Goal: Information Seeking & Learning: Check status

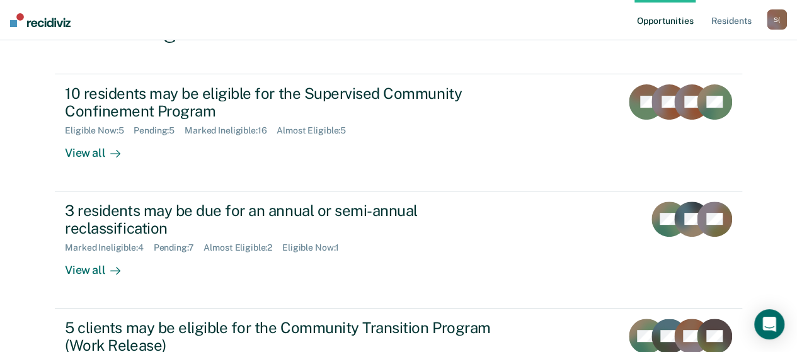
scroll to position [126, 0]
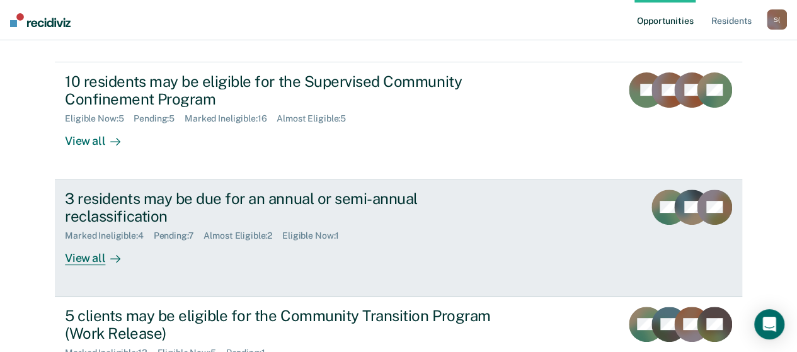
click at [91, 263] on div "View all" at bounding box center [100, 253] width 71 height 25
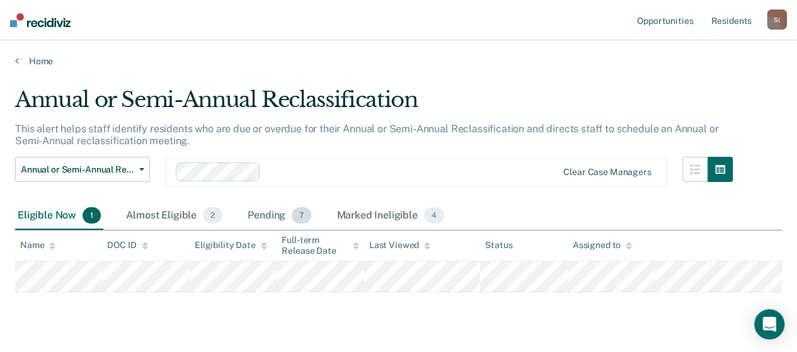
click at [261, 221] on div "Pending 7" at bounding box center [279, 216] width 69 height 28
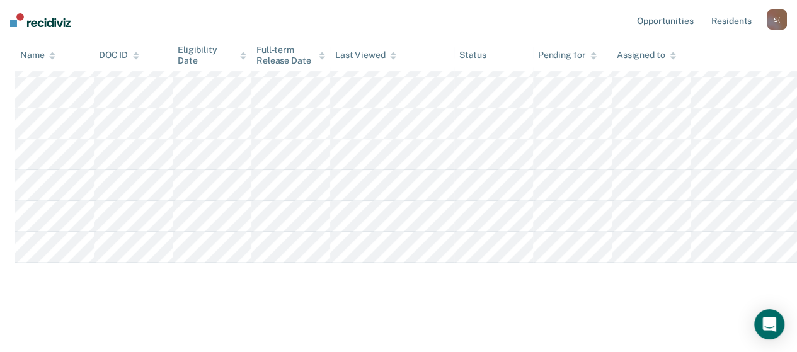
scroll to position [26, 0]
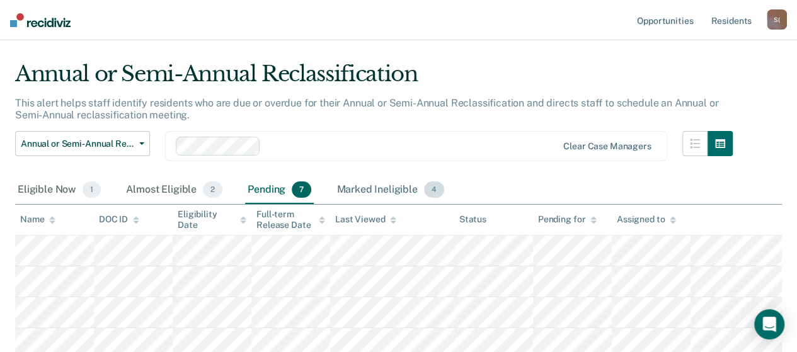
click at [361, 189] on div "Marked Ineligible 4" at bounding box center [390, 190] width 113 height 28
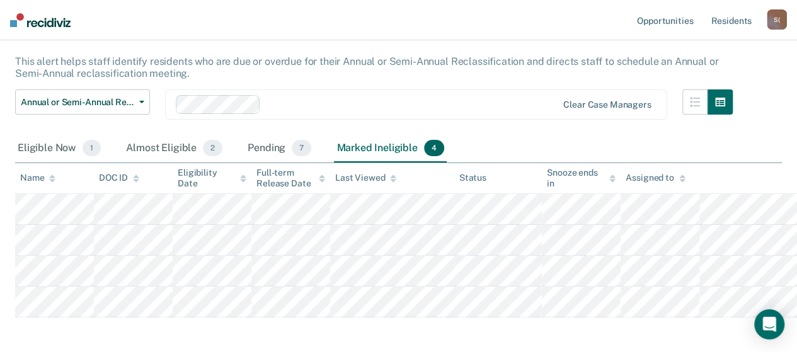
scroll to position [0, 0]
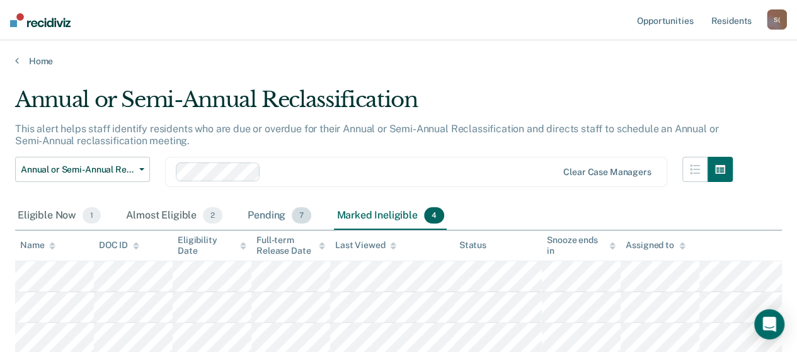
click at [270, 219] on div "Pending 7" at bounding box center [279, 216] width 69 height 28
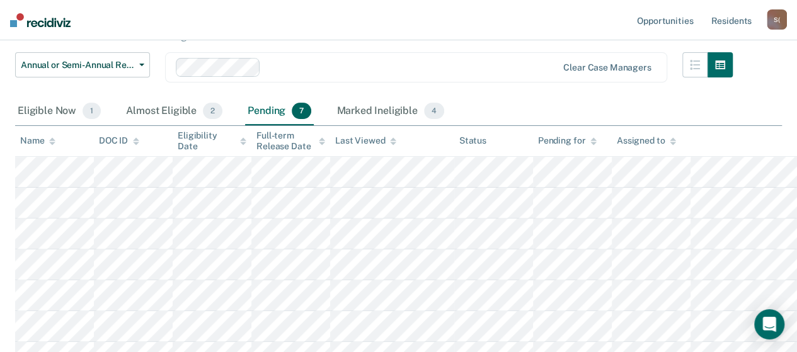
scroll to position [63, 0]
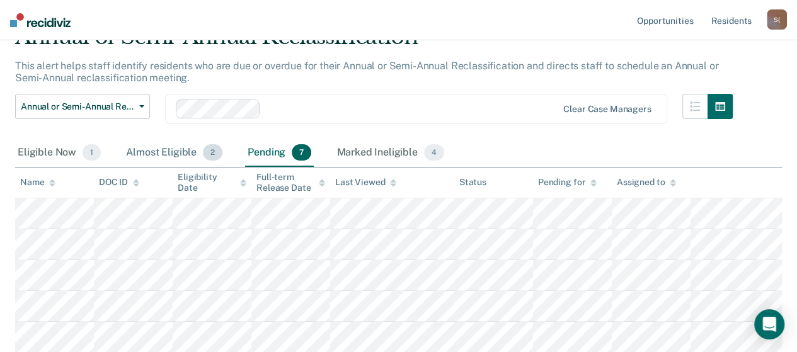
click at [169, 154] on div "Almost Eligible 2" at bounding box center [173, 153] width 101 height 28
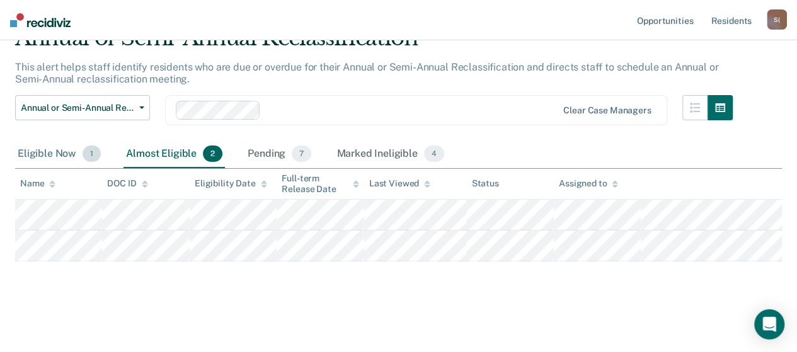
click at [55, 154] on div "Eligible Now 1" at bounding box center [59, 154] width 88 height 28
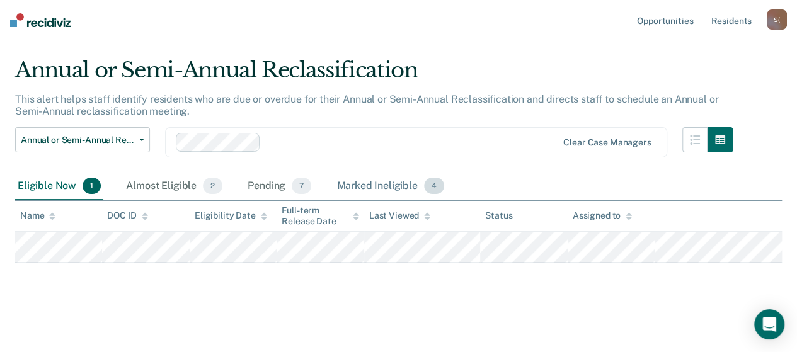
click at [396, 185] on div "Marked Ineligible 4" at bounding box center [390, 187] width 113 height 28
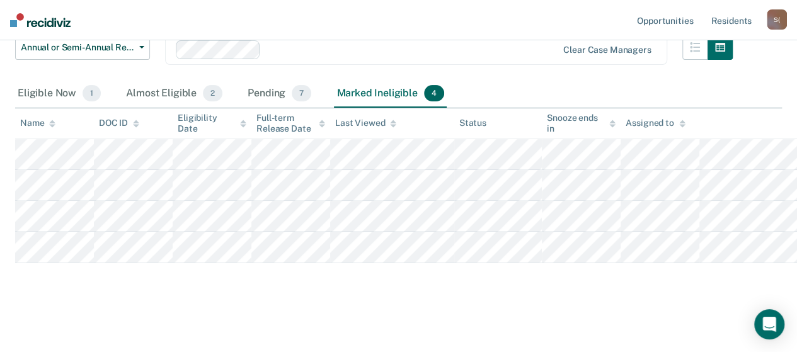
scroll to position [0, 0]
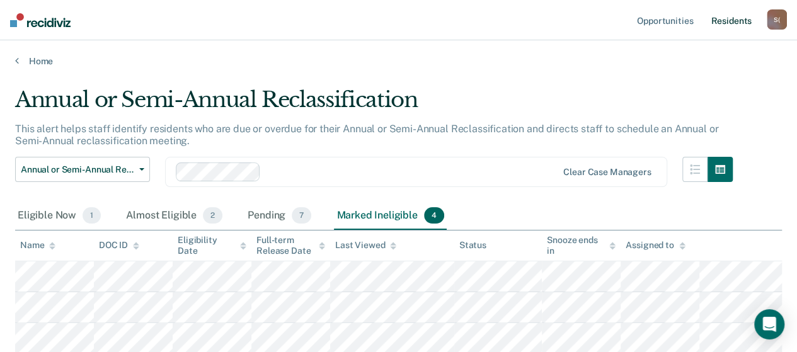
click at [738, 23] on link "Resident s" at bounding box center [731, 20] width 46 height 40
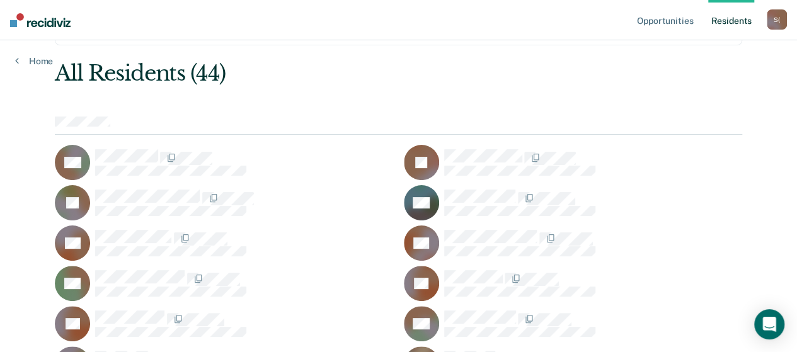
scroll to position [126, 0]
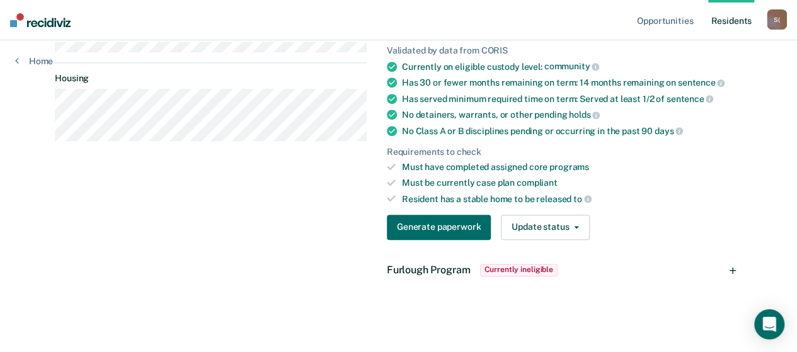
scroll to position [147, 0]
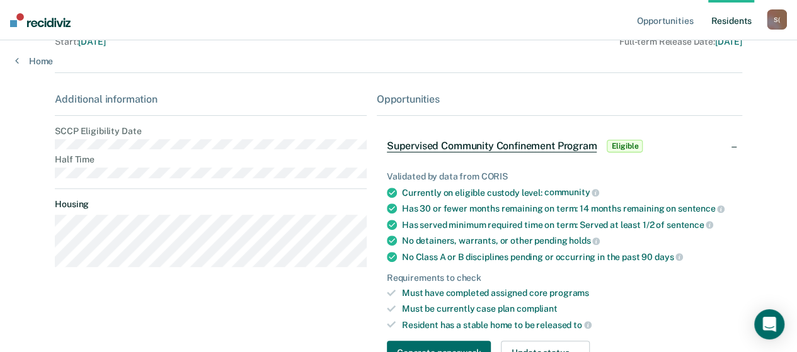
click at [742, 147] on div "Supervised Community Confinement Program Eligible" at bounding box center [559, 146] width 365 height 40
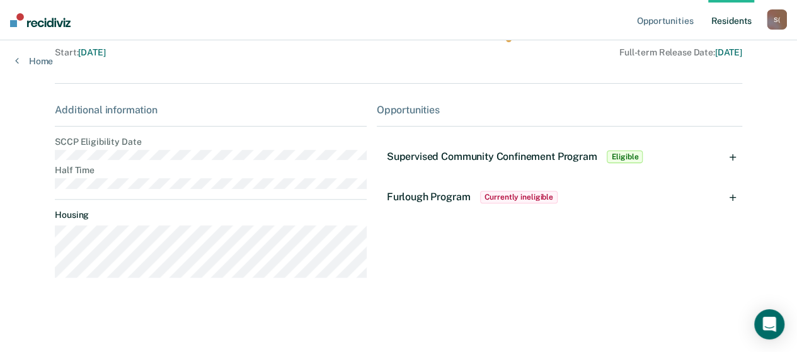
click at [741, 147] on div "Supervised Community Confinement Program Eligible" at bounding box center [559, 157] width 365 height 40
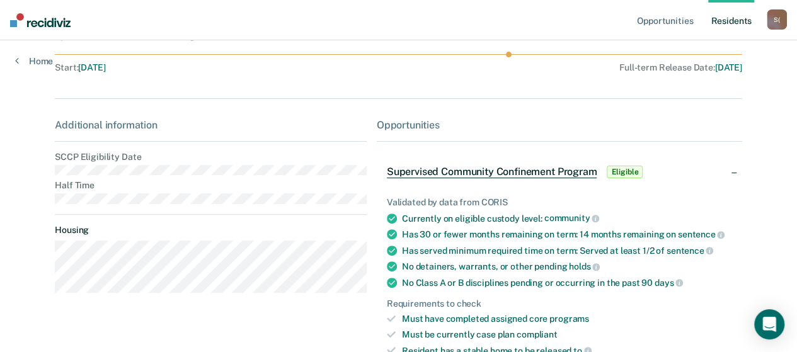
scroll to position [0, 0]
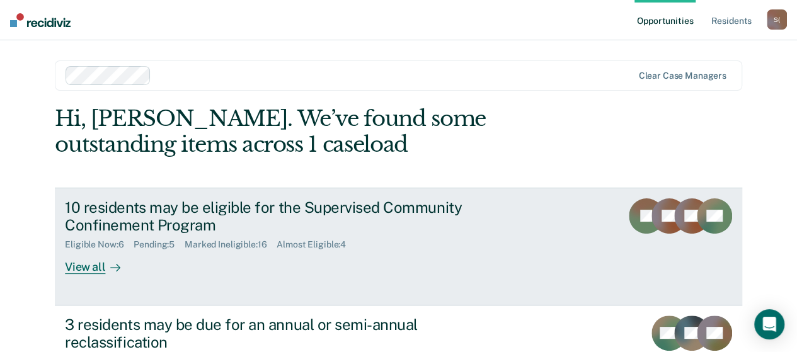
click at [83, 267] on div "View all" at bounding box center [100, 262] width 71 height 25
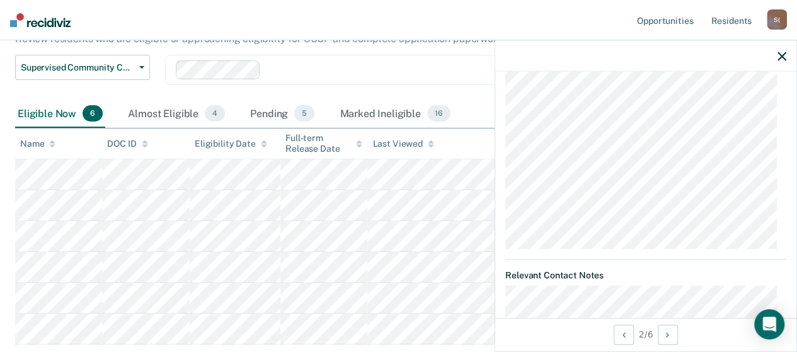
scroll to position [315, 0]
